Goal: Check status

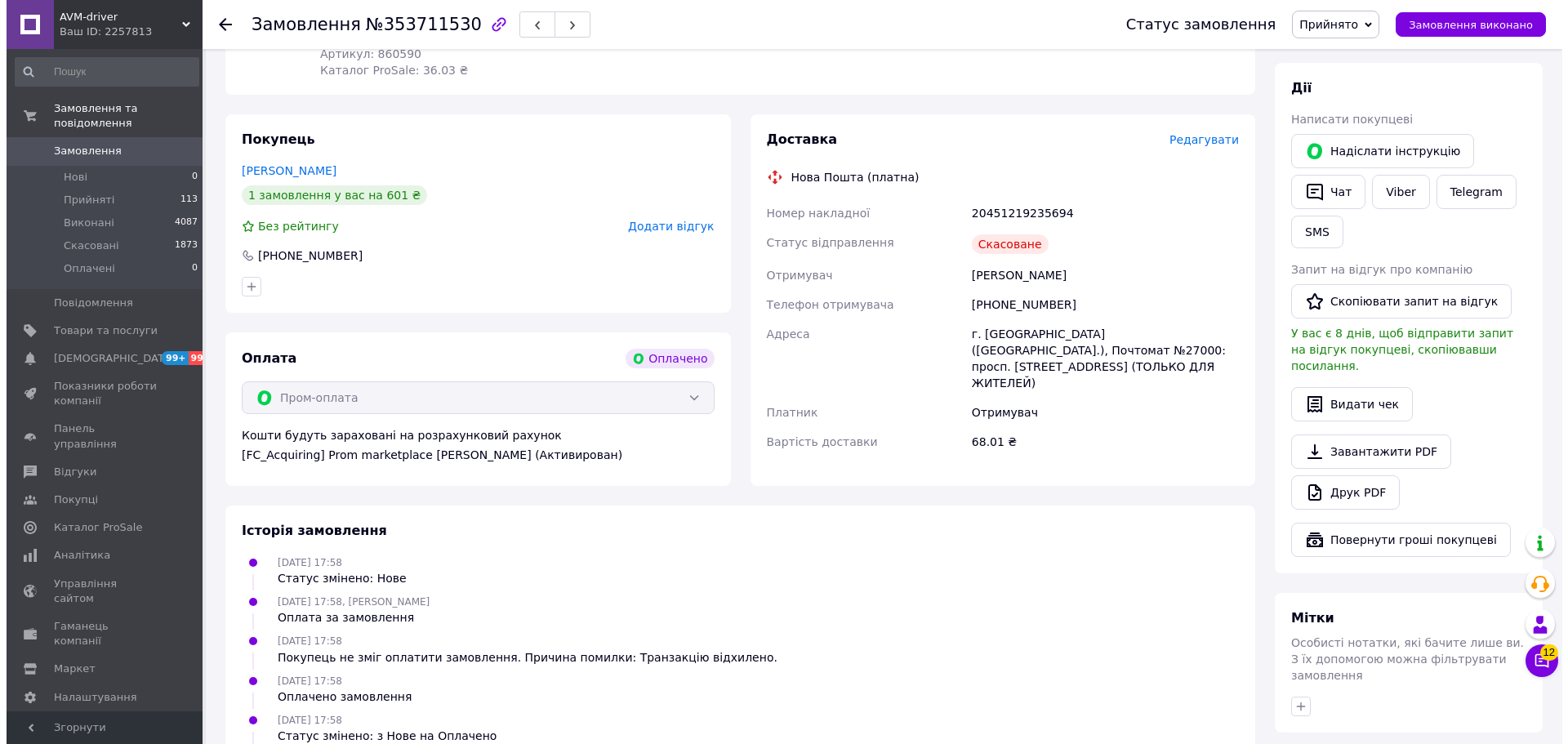
scroll to position [636, 0]
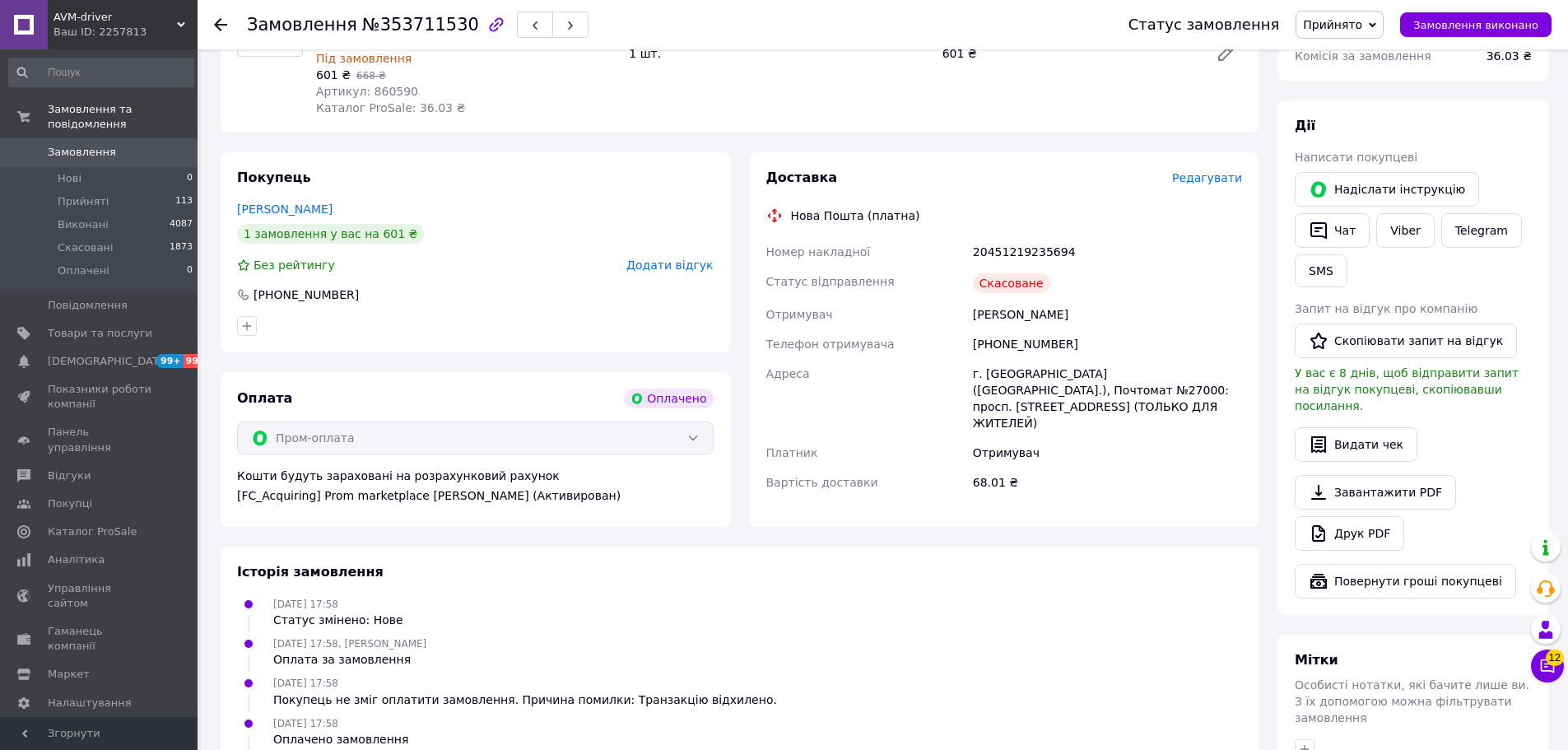
click at [1207, 171] on span "Редагувати" at bounding box center [1207, 178] width 70 height 14
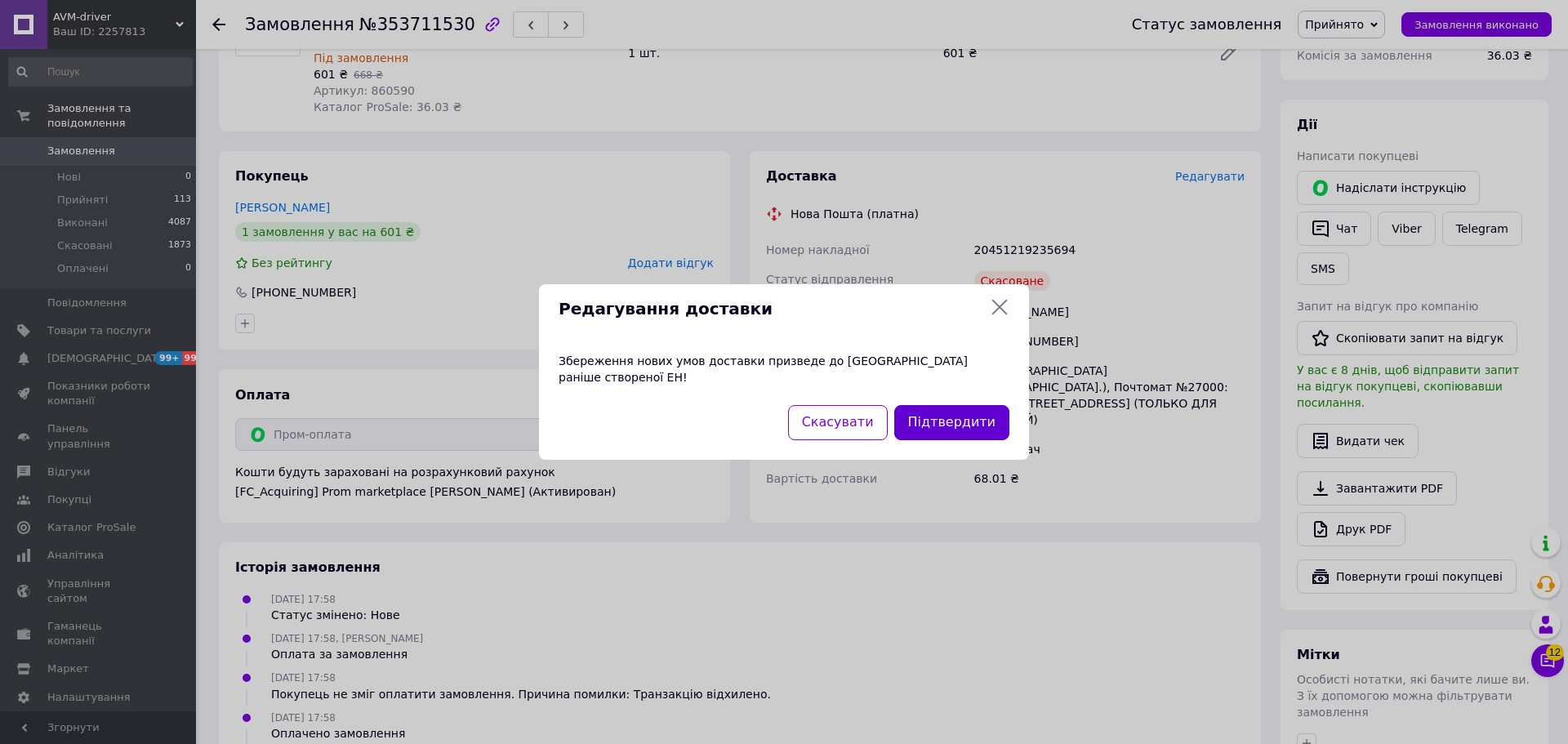
click at [925, 411] on button "Підтвердити" at bounding box center [952, 423] width 115 height 35
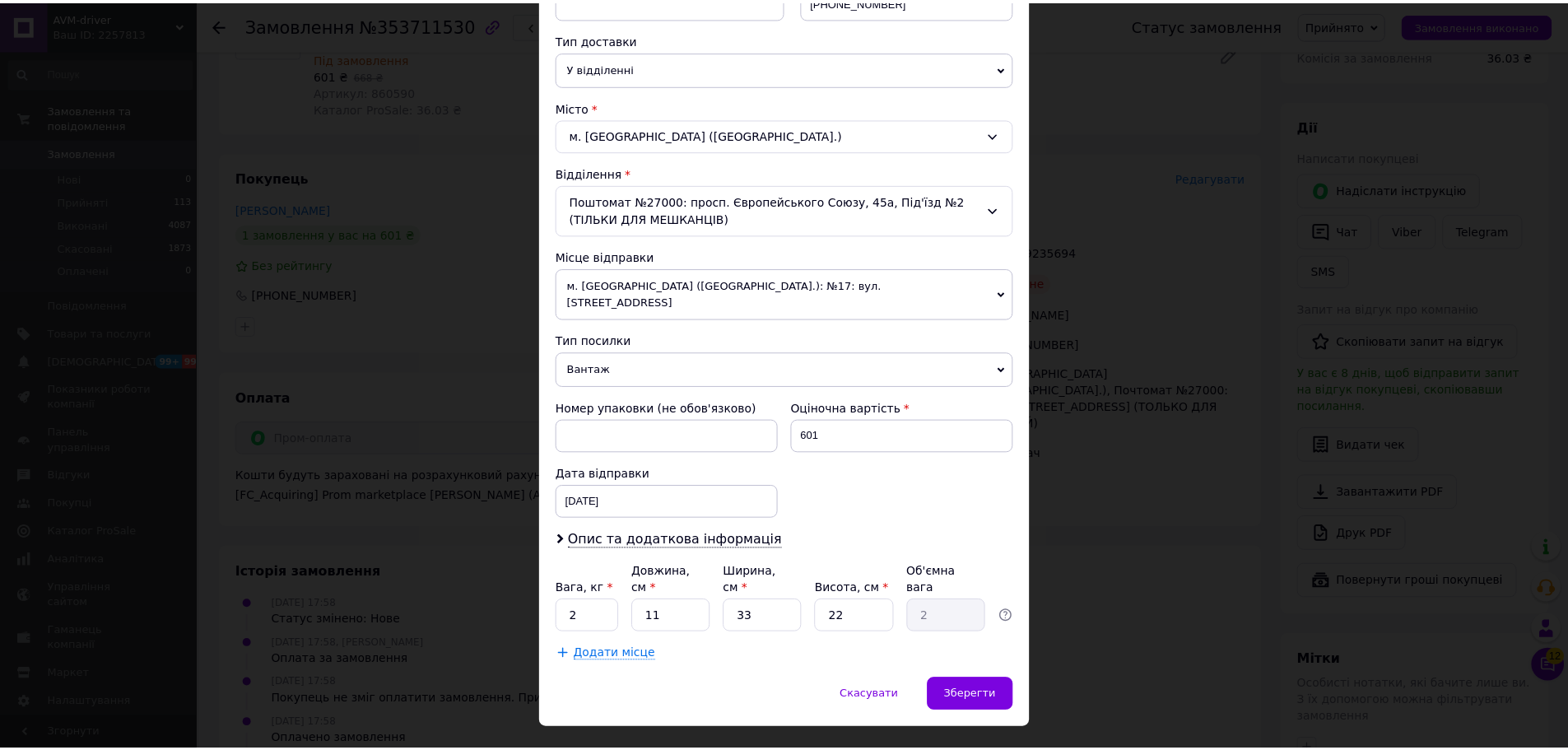
scroll to position [361, 0]
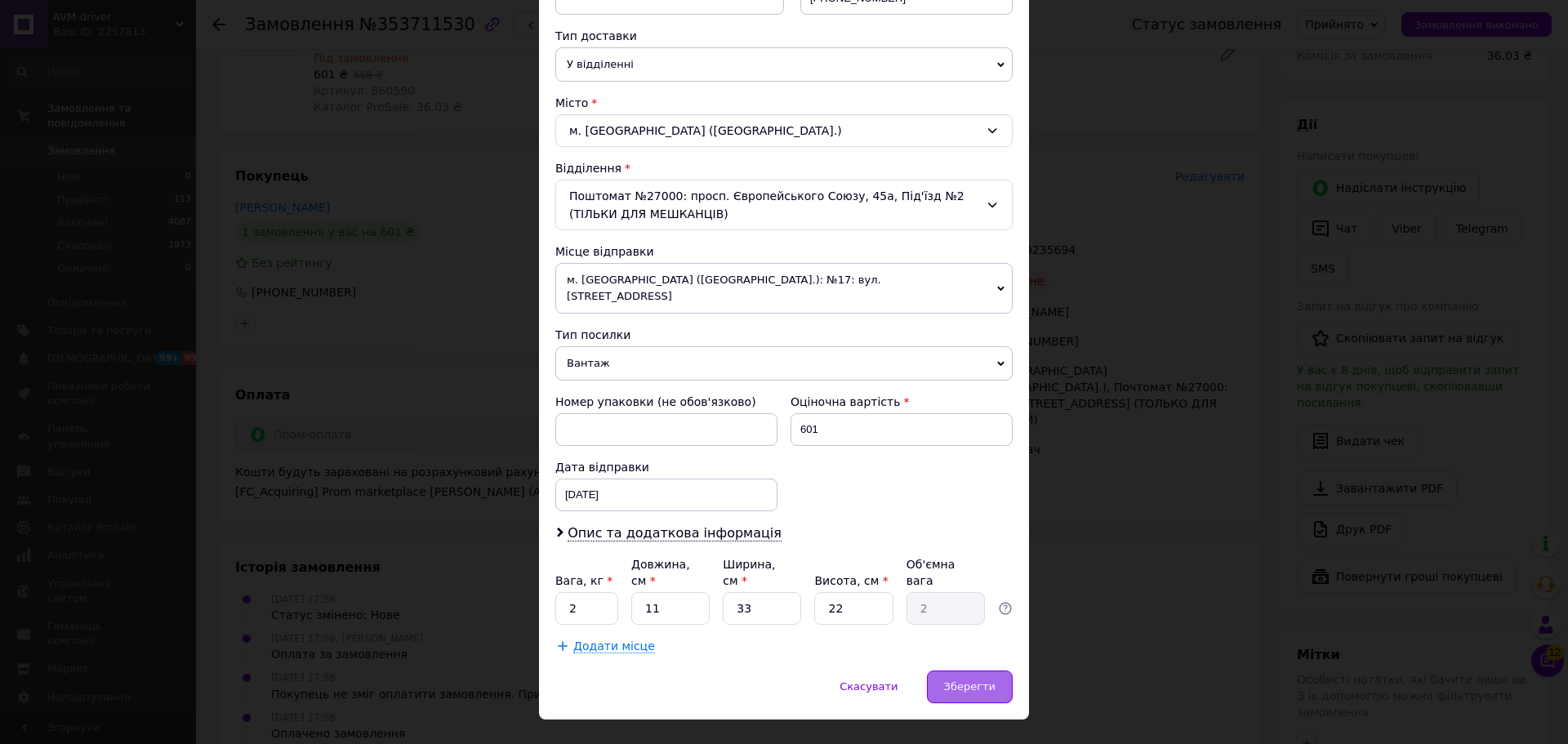
click at [994, 670] on div "Зберегти" at bounding box center [970, 686] width 85 height 33
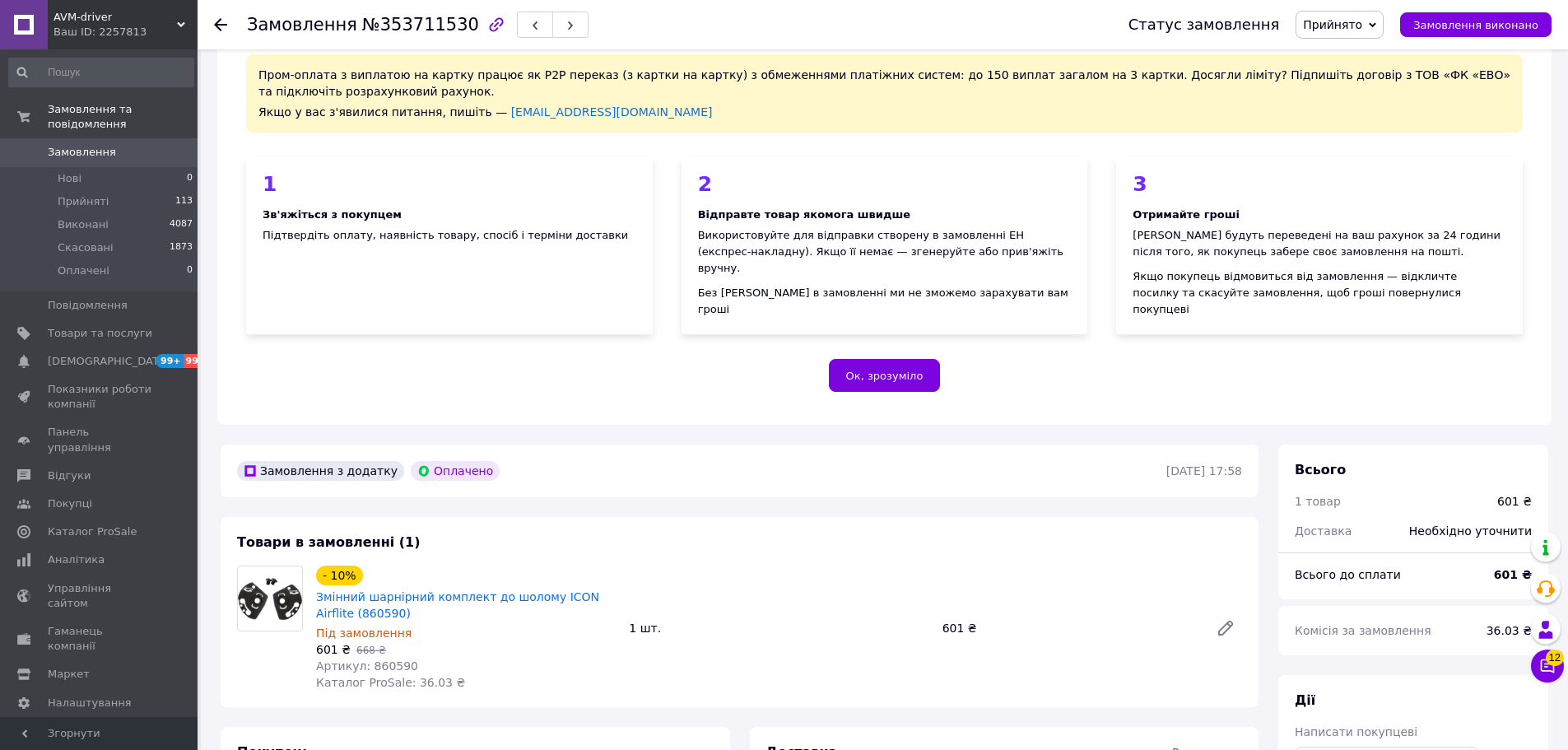
scroll to position [65, 0]
click at [214, 29] on div "Замовлення №353711530 Статус замовлення Прийнято Виконано Скасовано Оплачено За…" at bounding box center [882, 24] width 1370 height 49
click at [99, 145] on span "Замовлення" at bounding box center [82, 153] width 68 height 15
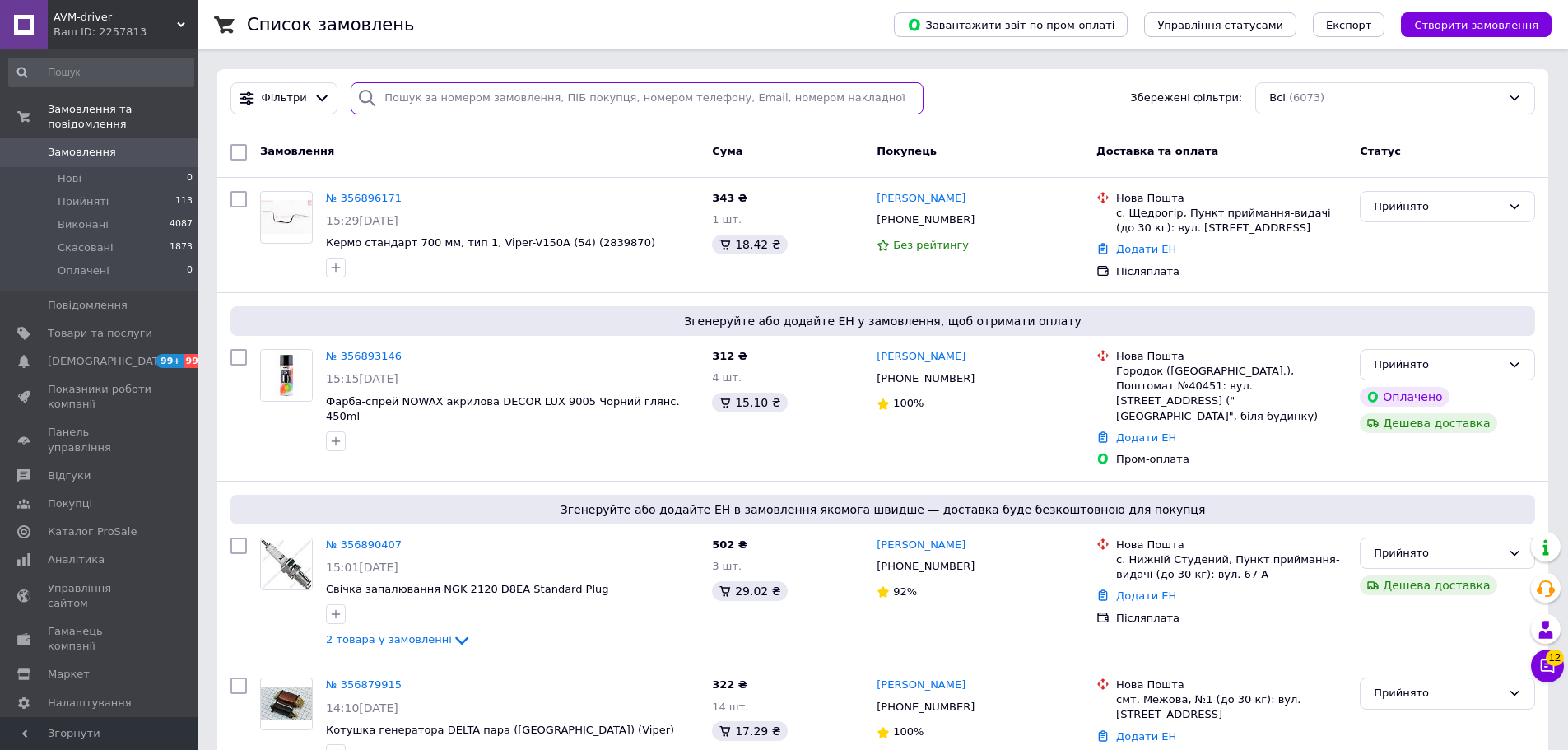
click at [486, 106] on input "search" at bounding box center [637, 98] width 573 height 32
paste input "20451219235694"
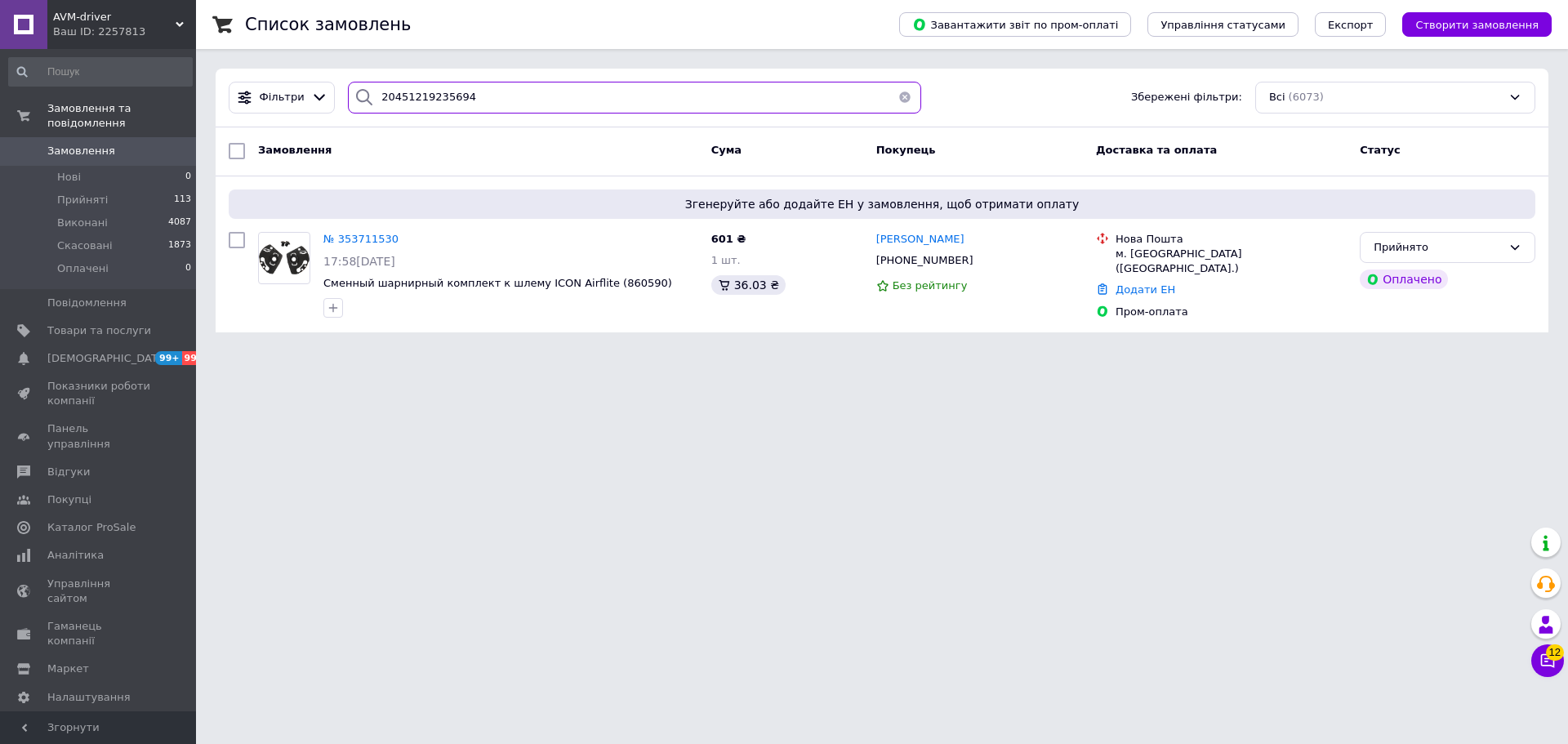
type input "20451219235694"
drag, startPoint x: 472, startPoint y: 101, endPoint x: 375, endPoint y: 114, distance: 97.9
click at [342, 101] on div "20451219235694" at bounding box center [635, 97] width 586 height 32
